Goal: Task Accomplishment & Management: Use online tool/utility

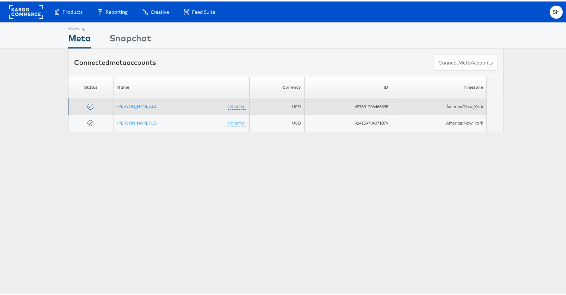
click at [144, 99] on td "Veronica Beard 2.0 (rename)" at bounding box center [181, 104] width 136 height 17
click at [124, 103] on link "[PERSON_NAME] 2.0" at bounding box center [136, 105] width 39 height 6
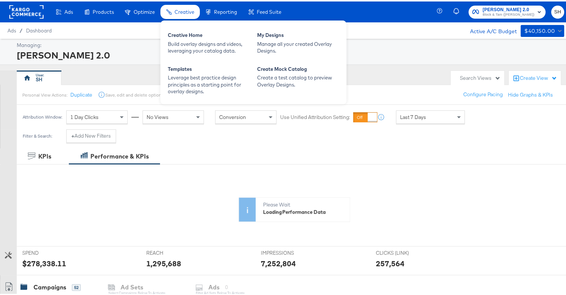
click at [177, 15] on div "Creative" at bounding box center [180, 10] width 39 height 15
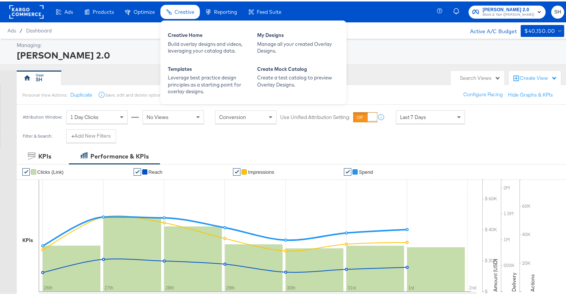
click at [180, 9] on span "Creative" at bounding box center [185, 10] width 20 height 6
click at [280, 50] on div "Manage all your created Overlay Designs." at bounding box center [298, 46] width 82 height 14
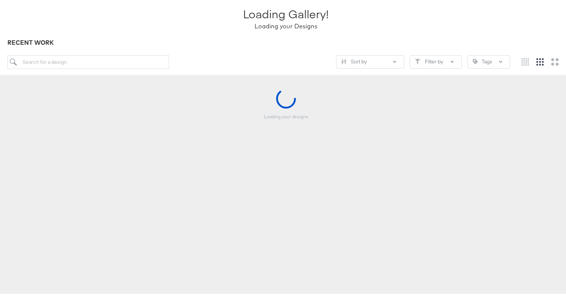
scroll to position [74, 0]
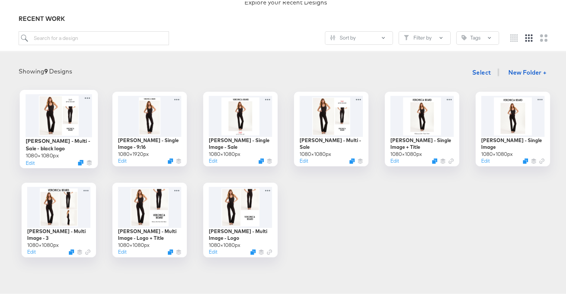
click at [64, 114] on div at bounding box center [59, 113] width 67 height 43
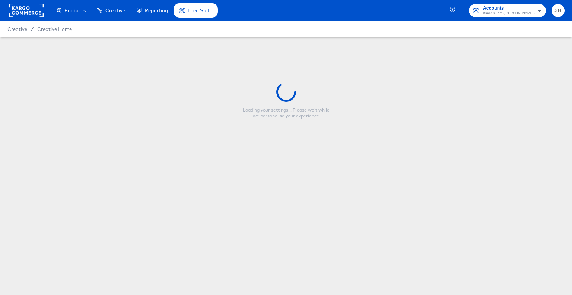
type input "[PERSON_NAME] - Multi - Sale - black logo"
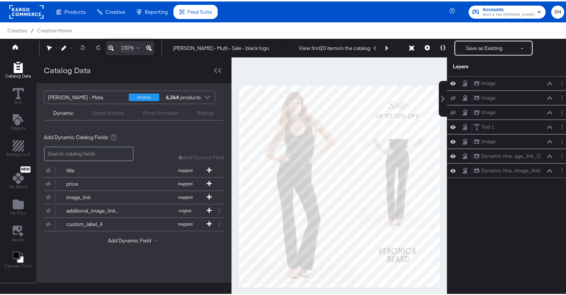
click at [232, 99] on div at bounding box center [340, 185] width 216 height 258
click at [439, 88] on button at bounding box center [443, 97] width 8 height 36
